Goal: Task Accomplishment & Management: Use online tool/utility

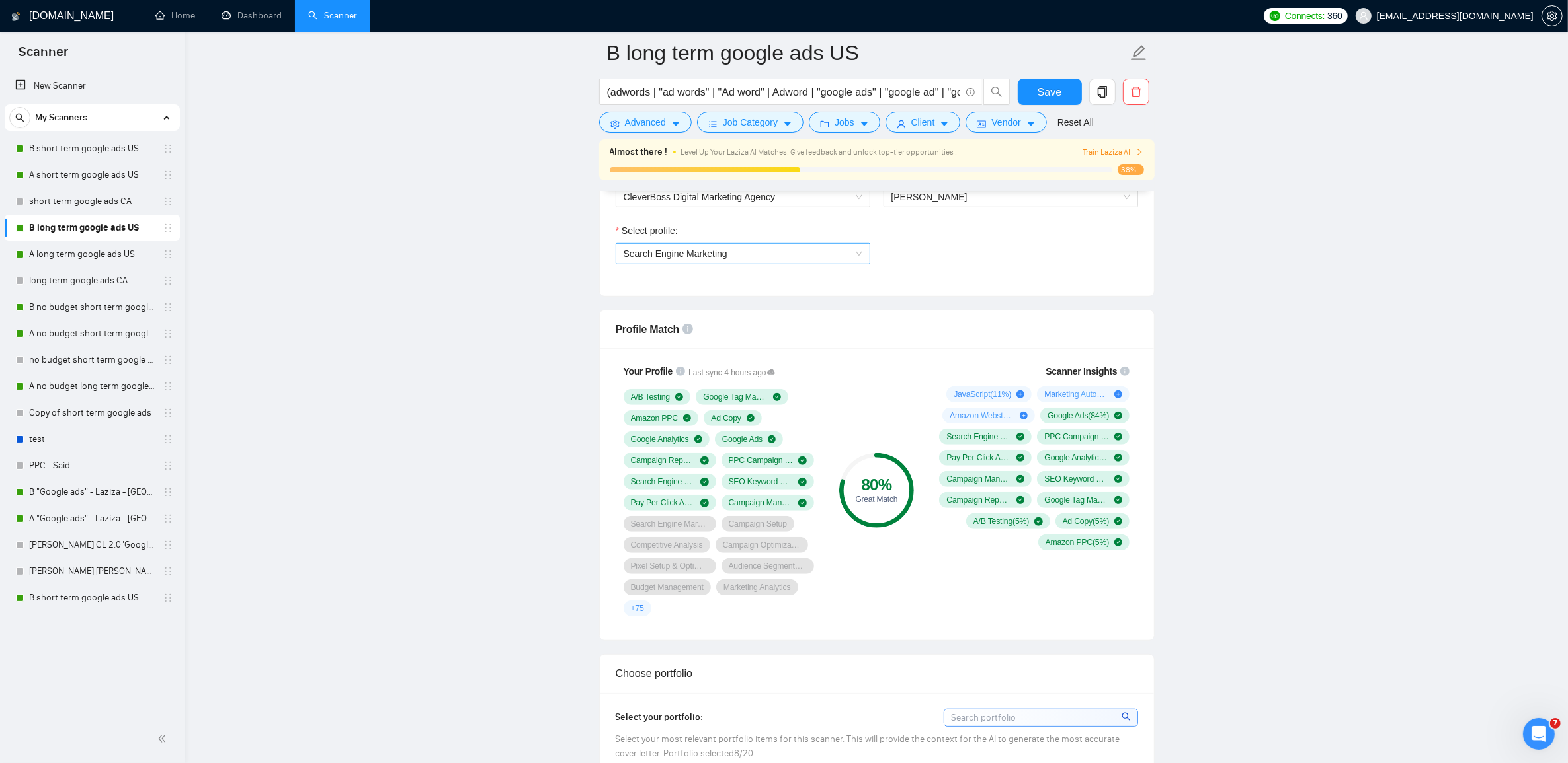
click at [739, 256] on span "Search Engine Marketing" at bounding box center [743, 253] width 239 height 20
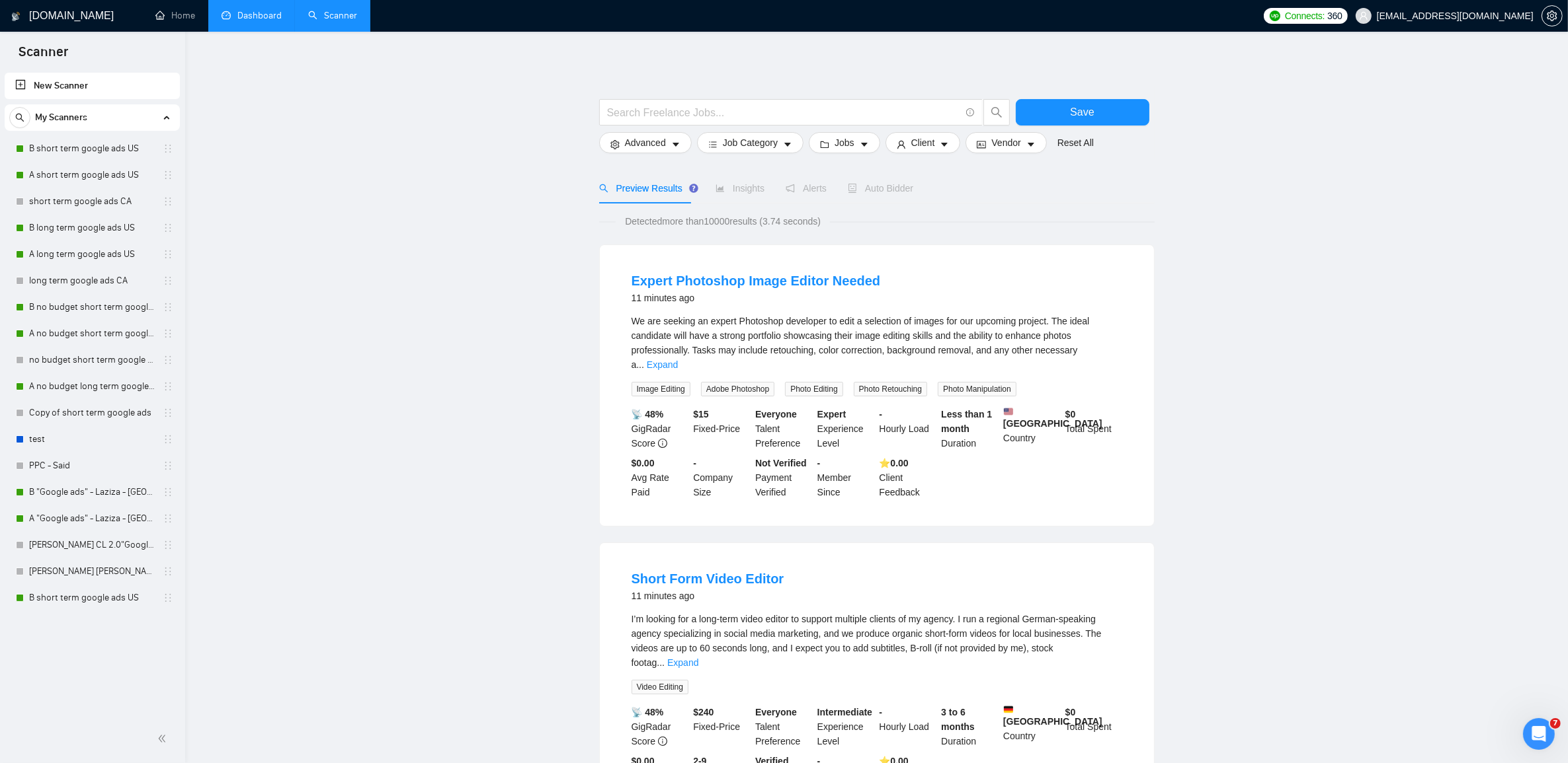
click at [256, 18] on link "Dashboard" at bounding box center [251, 15] width 60 height 11
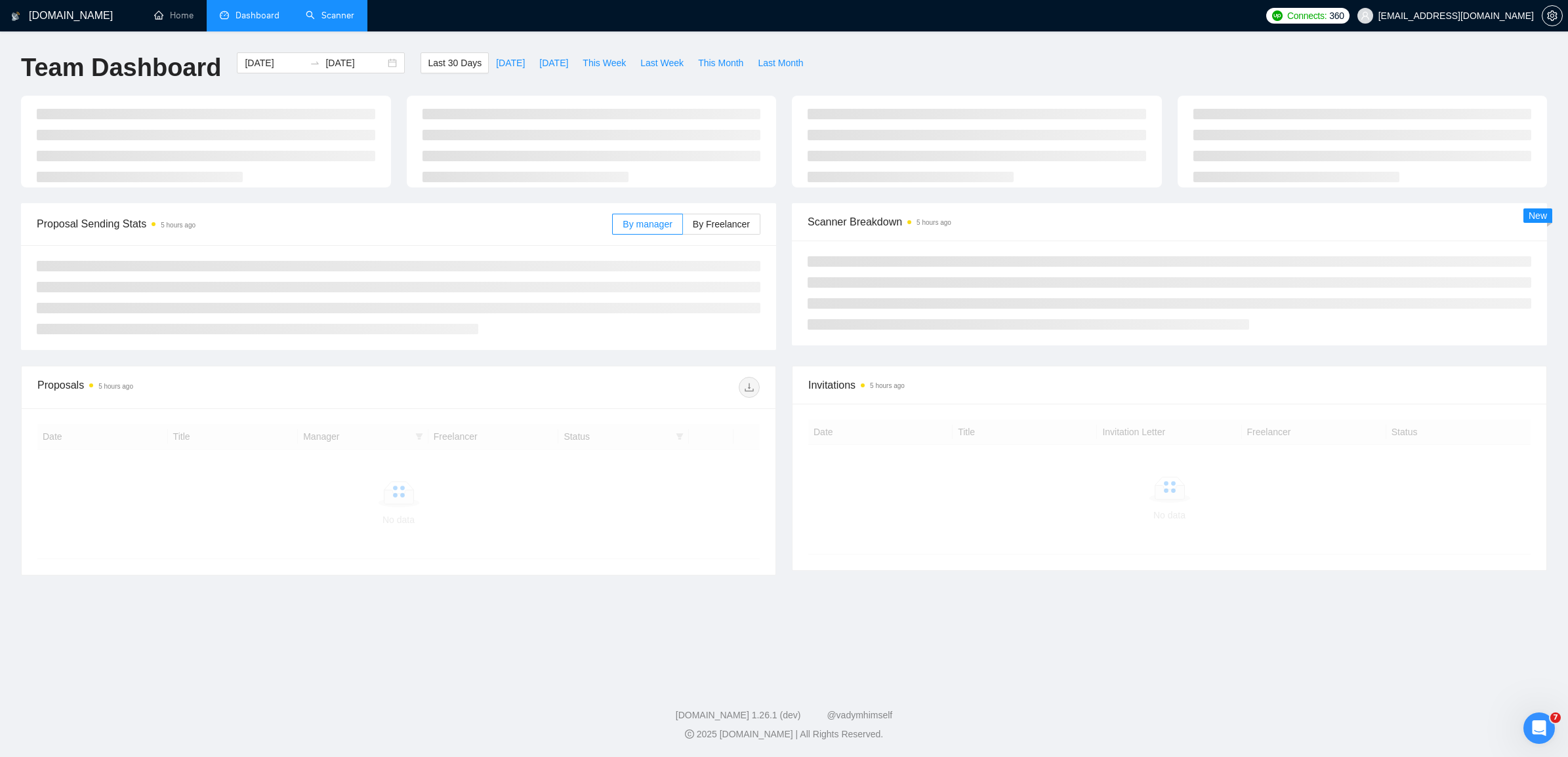
click at [318, 18] on link "Scanner" at bounding box center [330, 15] width 49 height 11
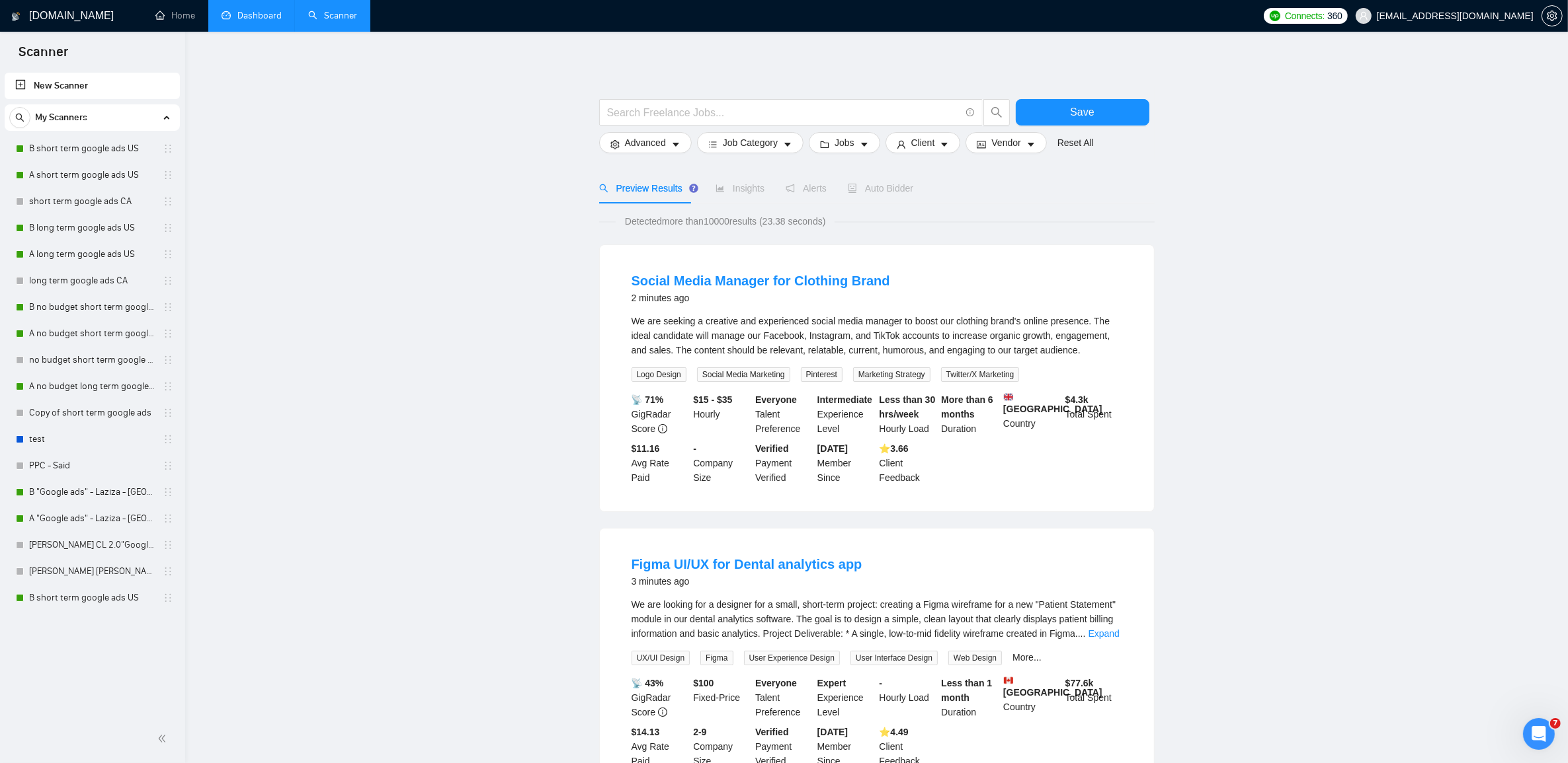
click at [265, 11] on link "Dashboard" at bounding box center [251, 15] width 60 height 11
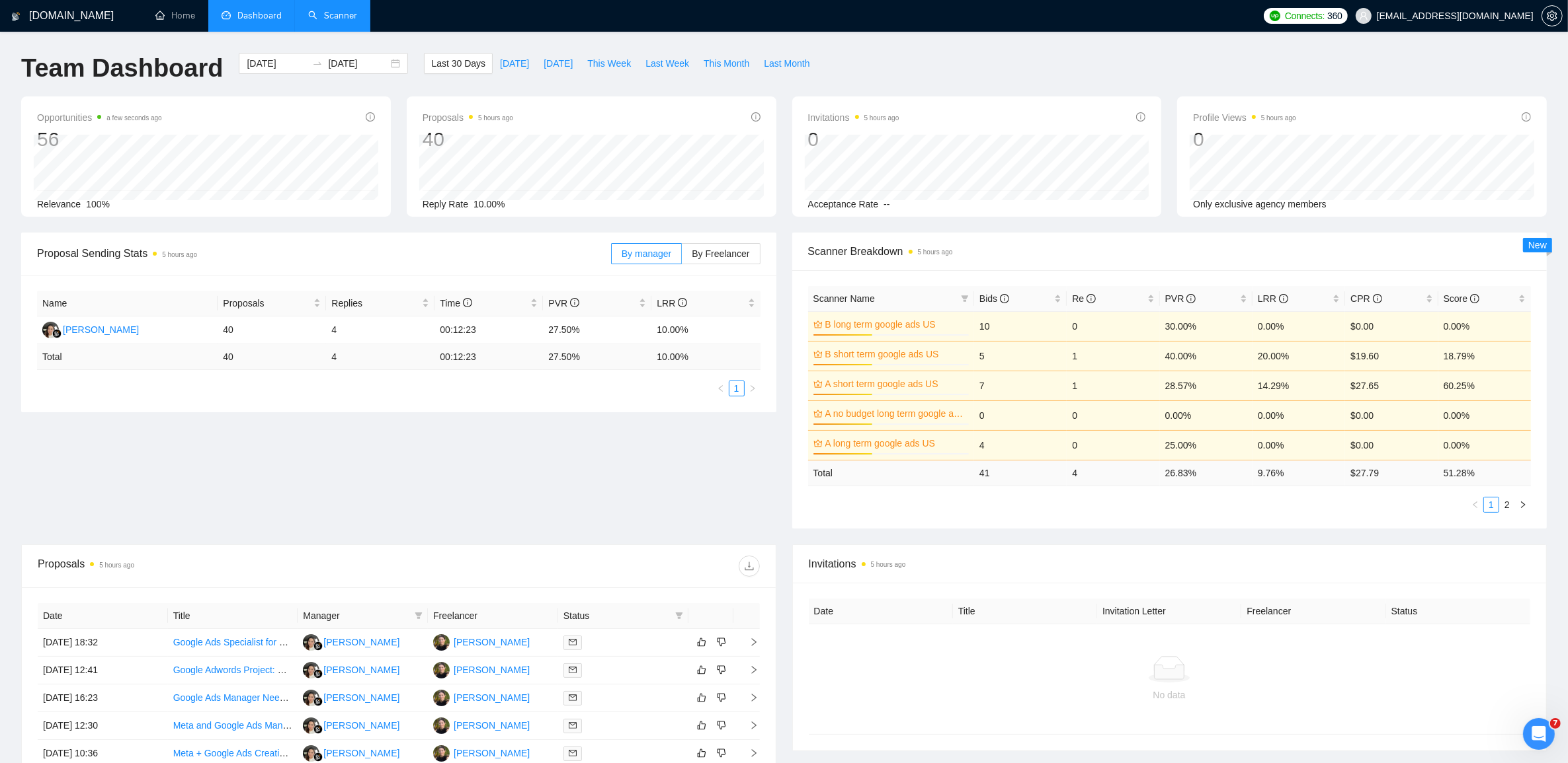
click at [339, 21] on link "Scanner" at bounding box center [333, 15] width 49 height 11
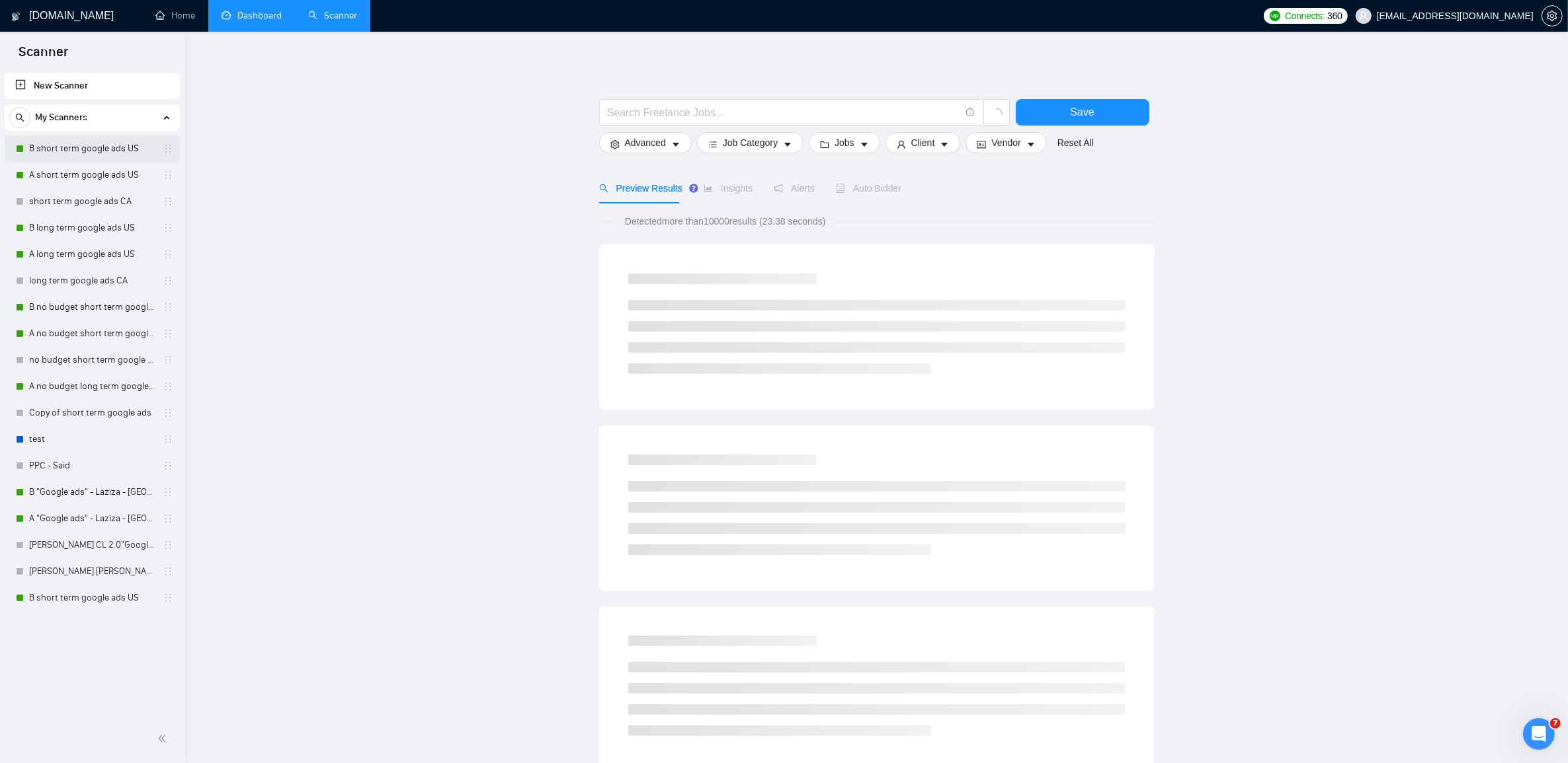
click at [67, 147] on link "B short term google ads US" at bounding box center [92, 148] width 126 height 26
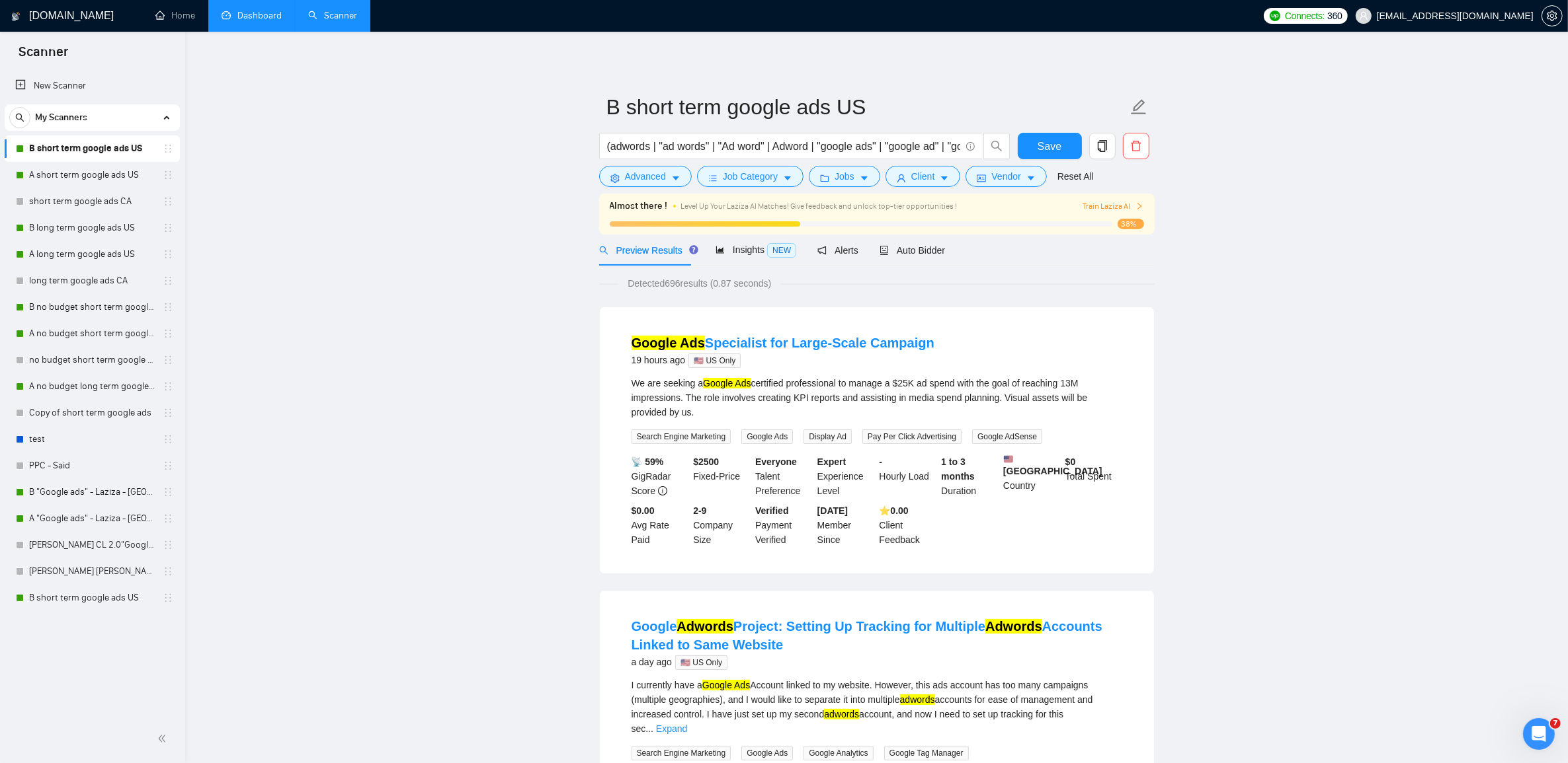
click at [248, 10] on link "Dashboard" at bounding box center [251, 15] width 60 height 11
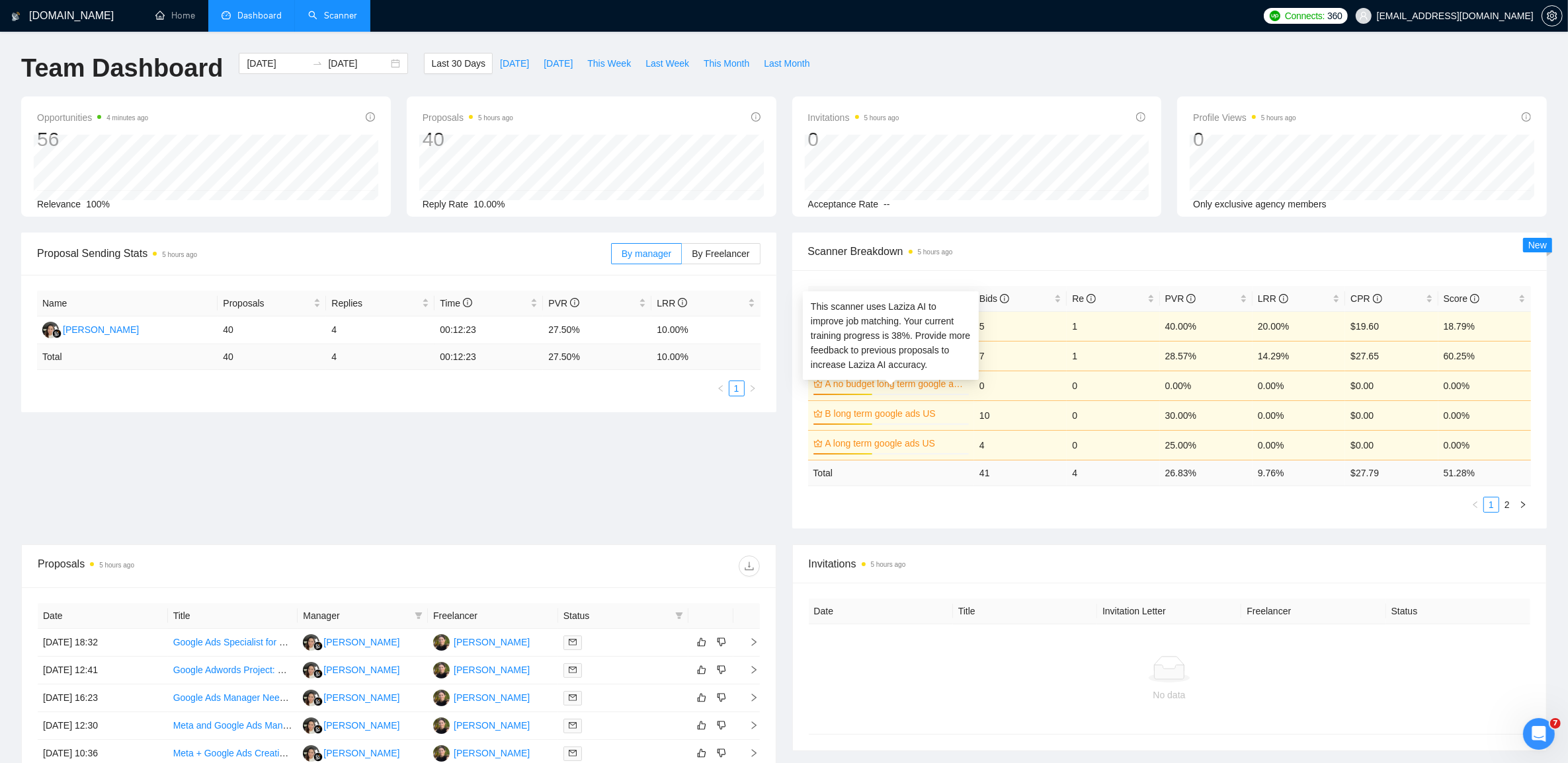
click at [884, 386] on link "A no budget long term google ads US" at bounding box center [896, 384] width 141 height 15
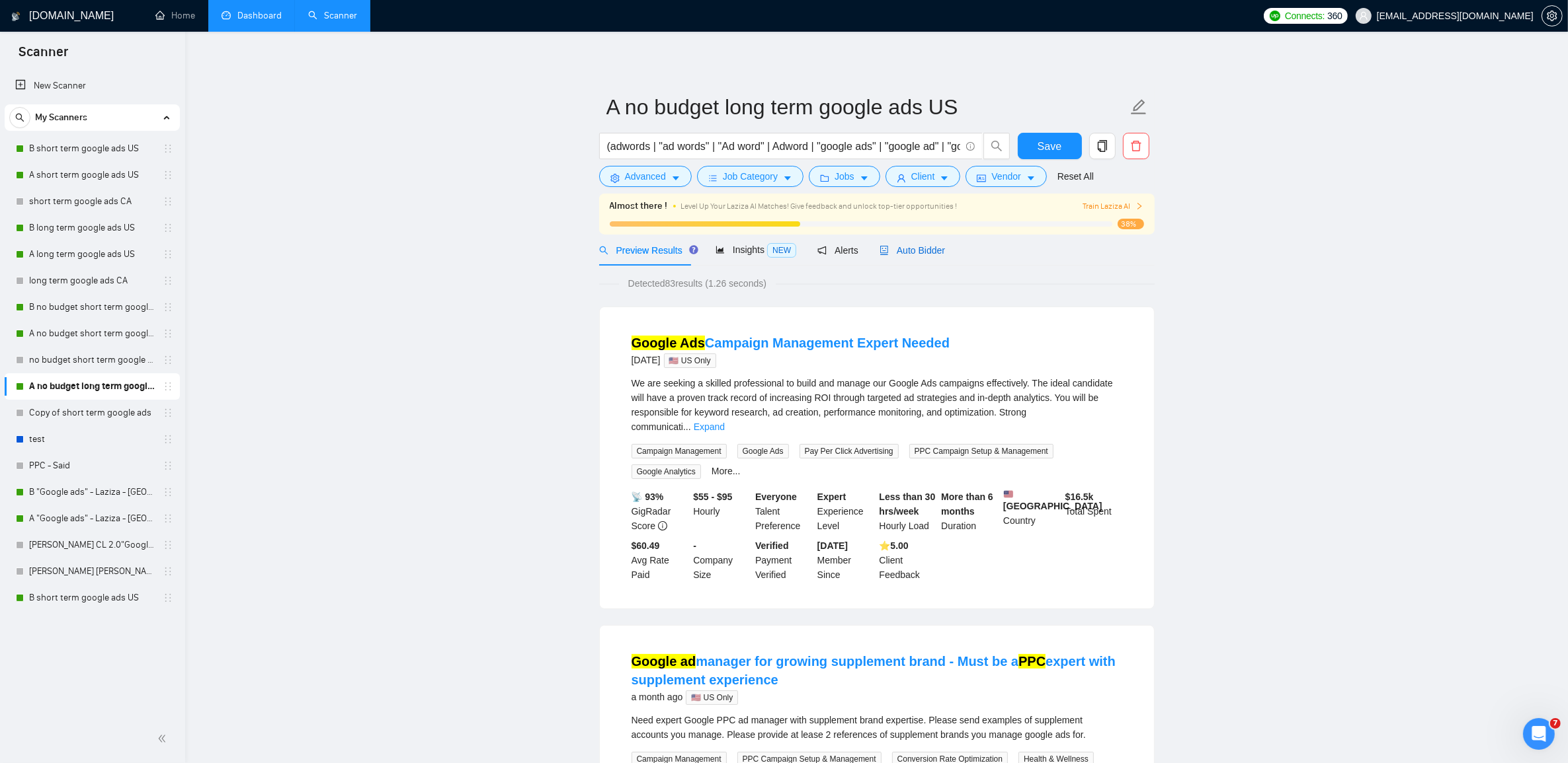
click at [924, 249] on span "Auto Bidder" at bounding box center [912, 250] width 65 height 11
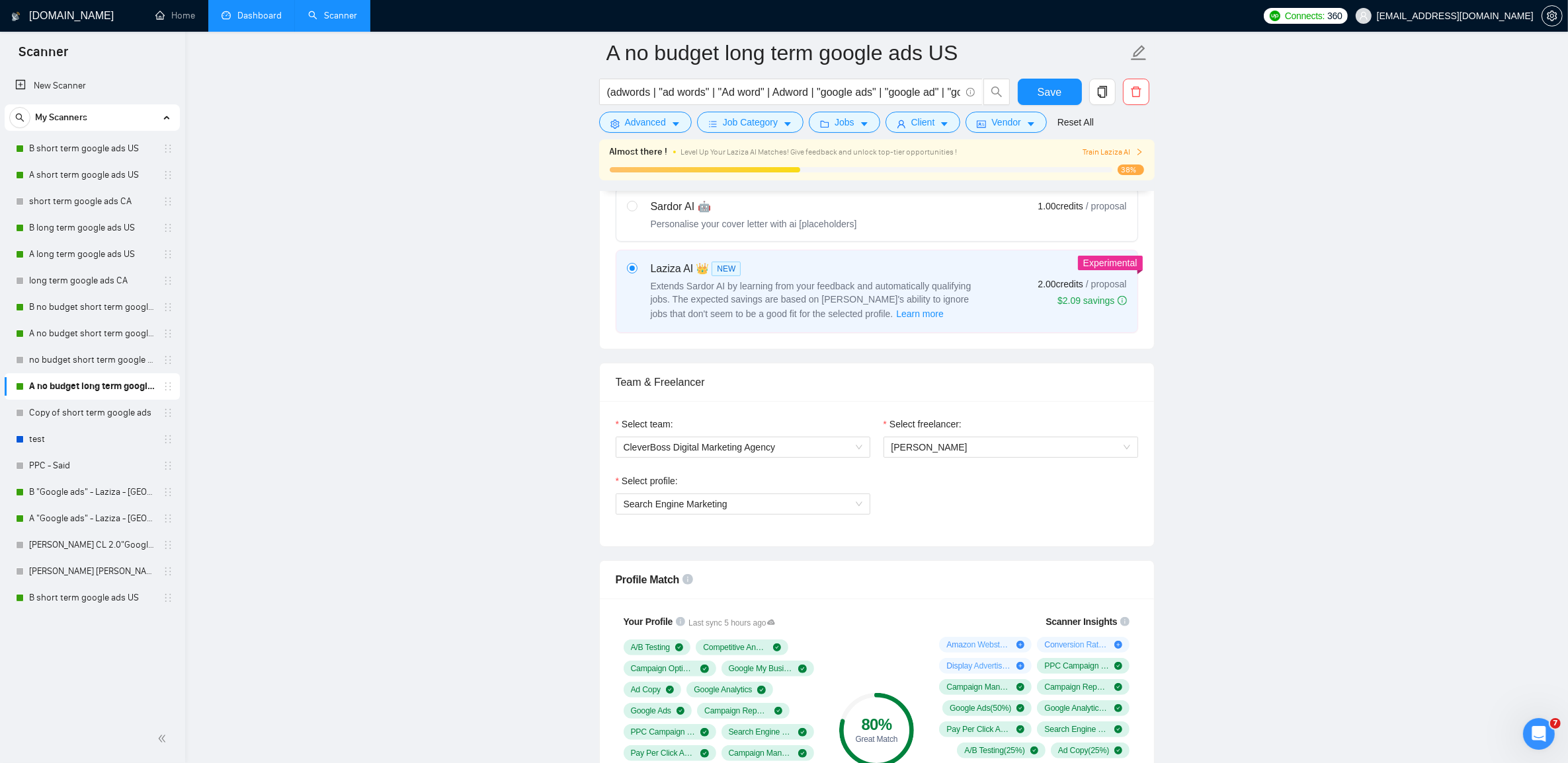
scroll to position [593, 0]
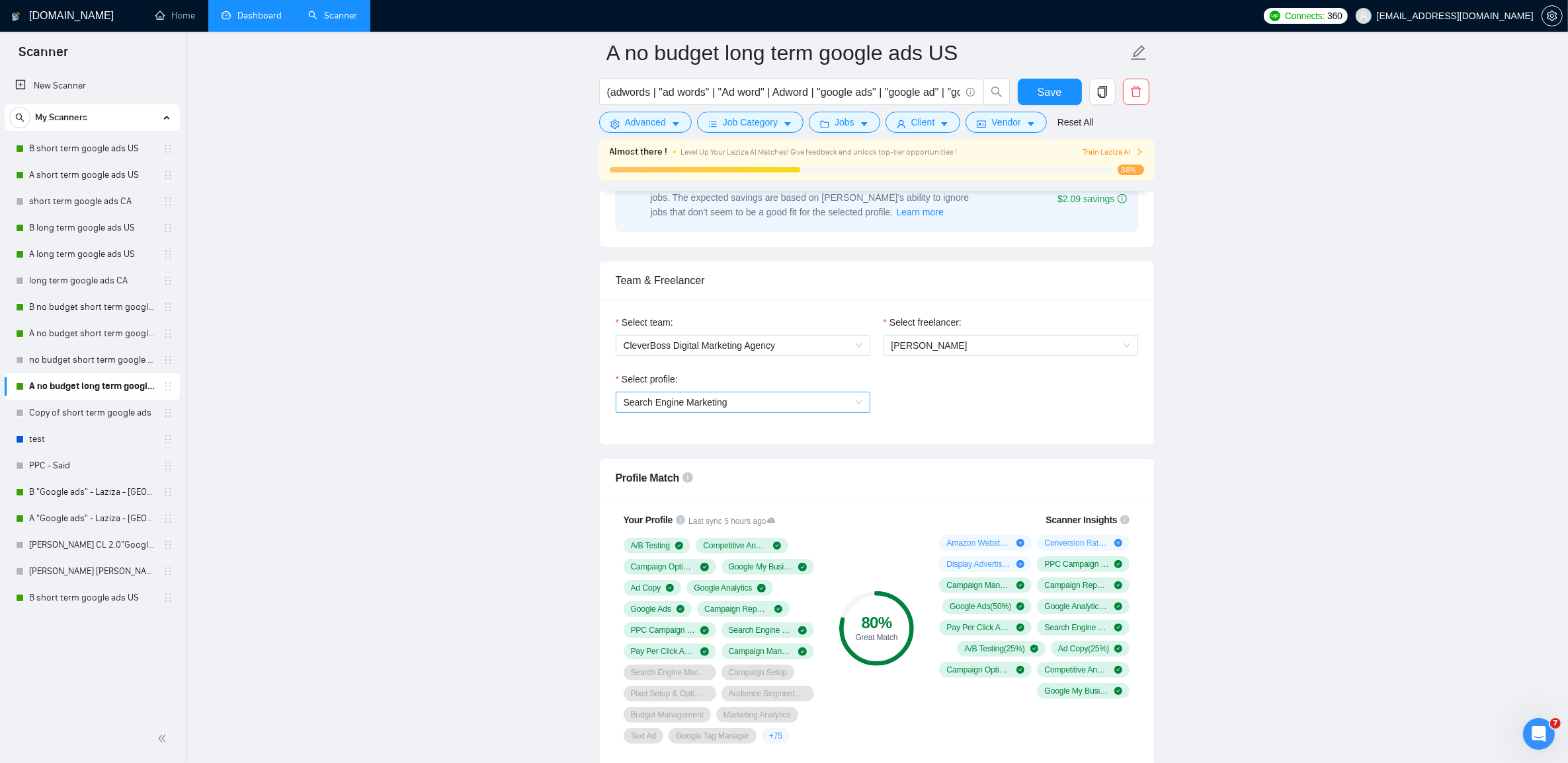
click at [840, 406] on span "Search Engine Marketing" at bounding box center [743, 402] width 239 height 20
